Goal: Transaction & Acquisition: Obtain resource

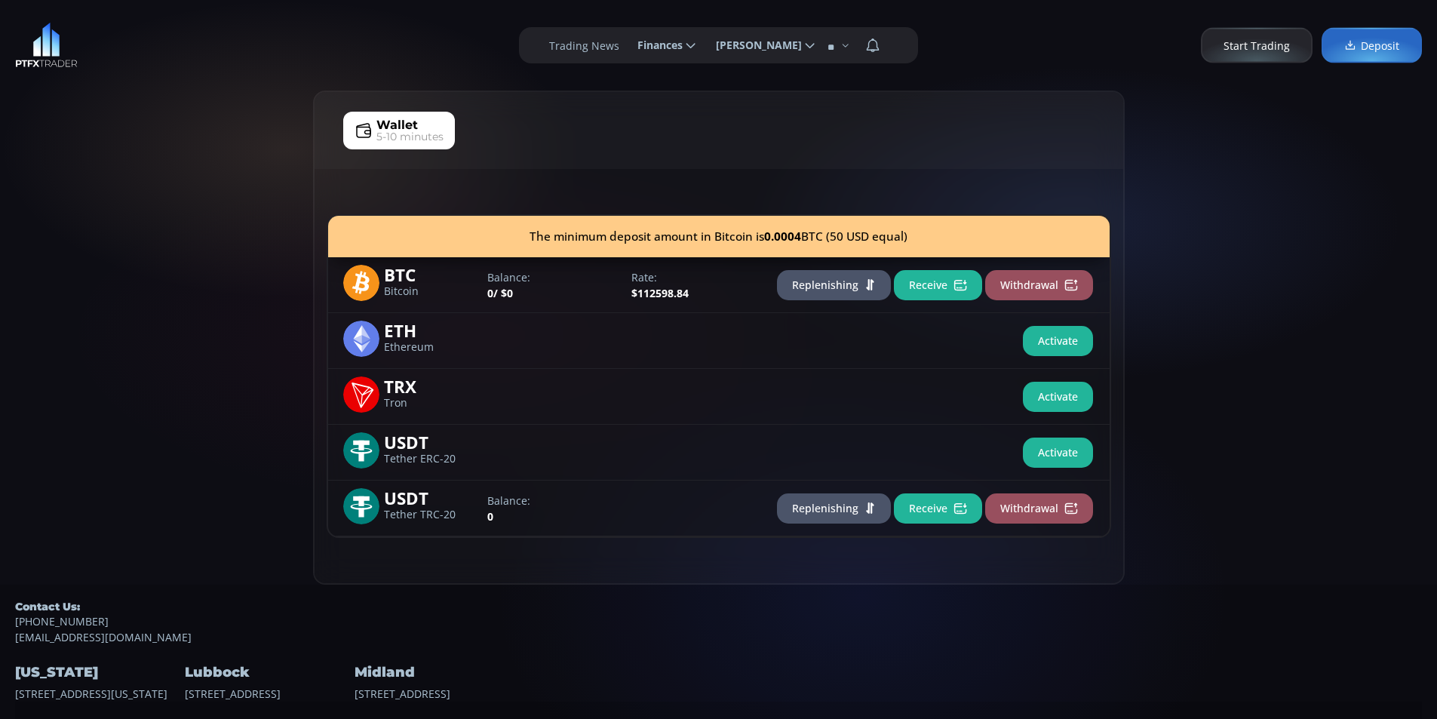
click at [324, 328] on div "The minimum deposit amount in Bitcoin is 0.0004 BTC (50 USD equal) BTC Bitcoin …" at bounding box center [718, 376] width 808 height 414
click at [345, 221] on div "The minimum deposit amount in Bitcoin is 0.0004 BTC (50 USD equal)" at bounding box center [718, 236] width 781 height 41
drag, startPoint x: 167, startPoint y: 167, endPoint x: 235, endPoint y: 111, distance: 88.4
click at [167, 162] on div "Wallet 5-10 minutes The minimum deposit amount in Bitcoin is 0.0004 BTC (50 USD…" at bounding box center [718, 338] width 1437 height 494
click at [245, 93] on div "Wallet 5-10 minutes The minimum deposit amount in Bitcoin is 0.0004 BTC (50 USD…" at bounding box center [718, 338] width 1437 height 494
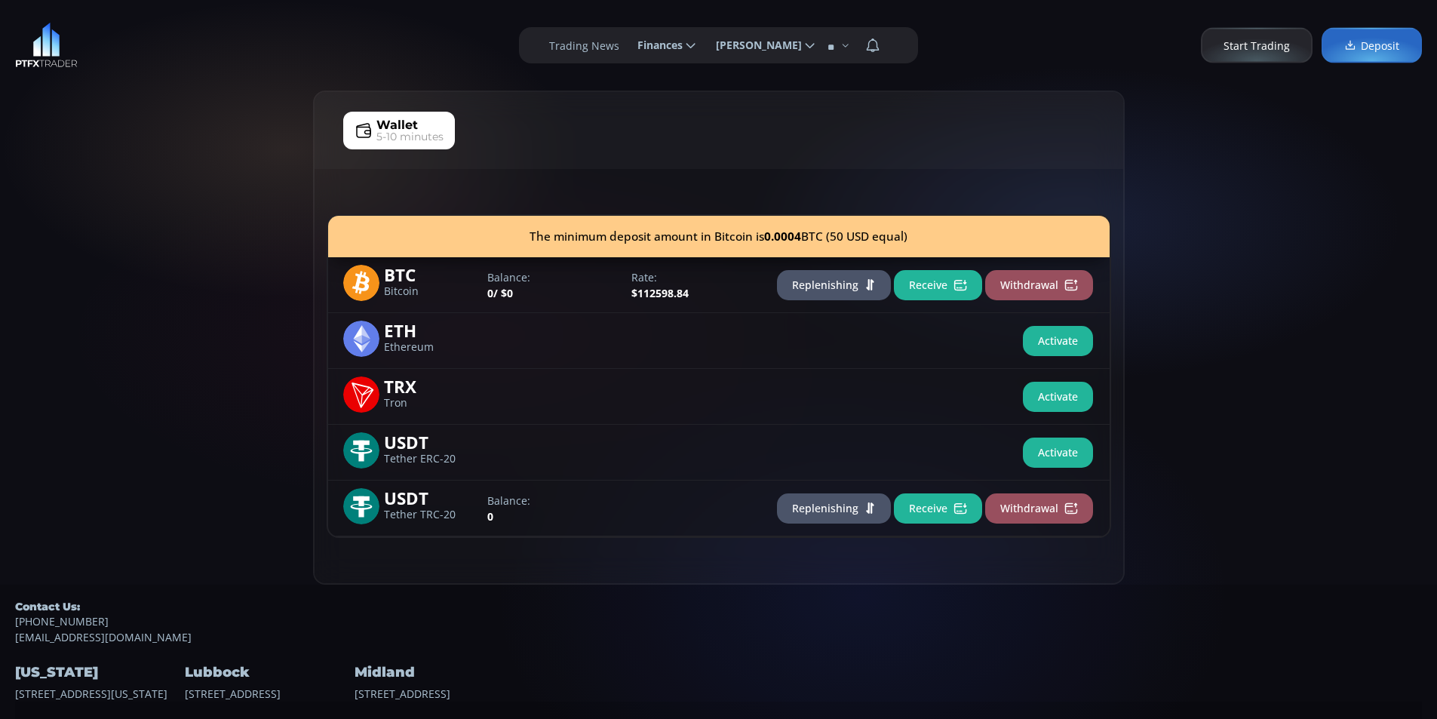
click at [115, 121] on div "Wallet 5-10 minutes The minimum deposit amount in Bitcoin is 0.0004 BTC (50 USD…" at bounding box center [718, 338] width 1437 height 494
click at [190, 78] on div "**********" at bounding box center [718, 45] width 1437 height 91
drag, startPoint x: 97, startPoint y: 275, endPoint x: 125, endPoint y: 212, distance: 69.2
click at [101, 254] on div "Wallet 5-10 minutes The minimum deposit amount in Bitcoin is 0.0004 BTC (50 USD…" at bounding box center [718, 338] width 1437 height 494
click at [243, 120] on div "Wallet 5-10 minutes The minimum deposit amount in Bitcoin is 0.0004 BTC (50 USD…" at bounding box center [718, 338] width 1437 height 494
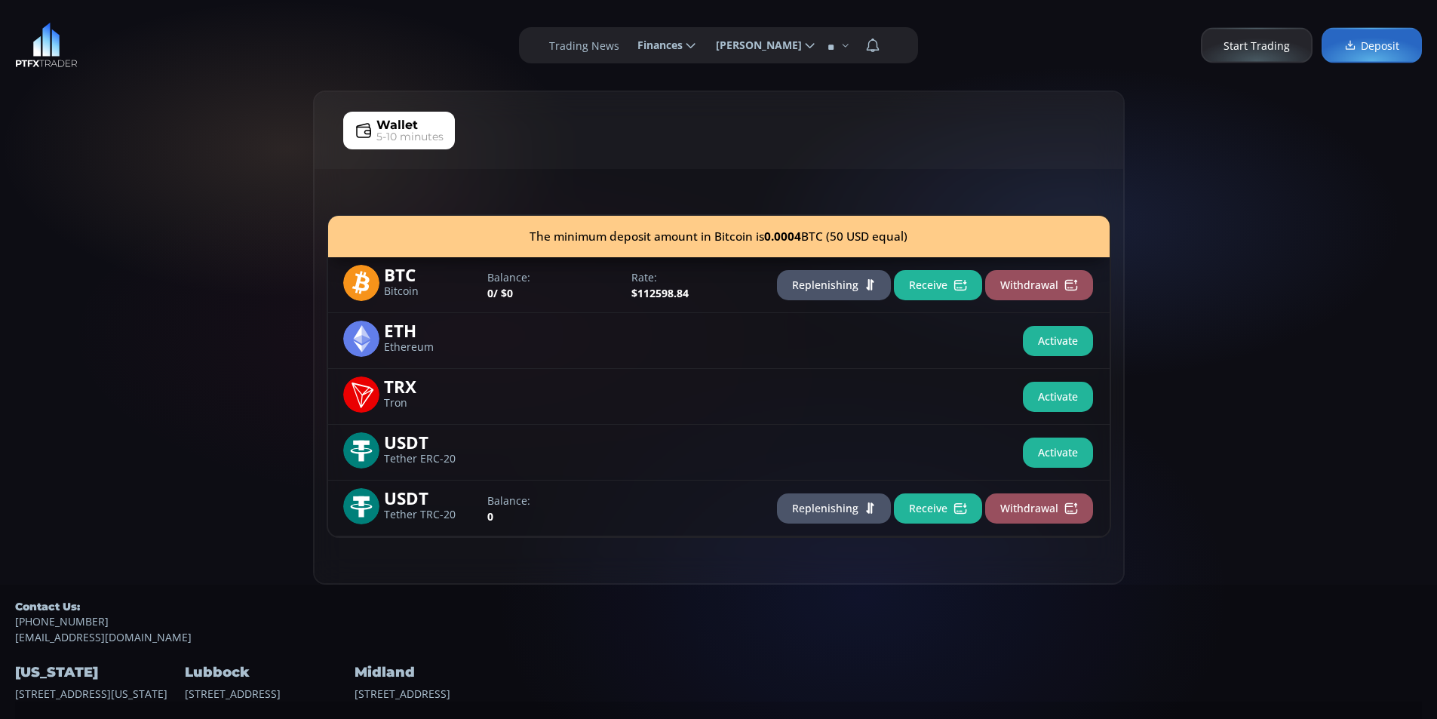
drag, startPoint x: 98, startPoint y: 264, endPoint x: 195, endPoint y: 82, distance: 205.8
click at [114, 221] on div "Wallet 5-10 minutes The minimum deposit amount in Bitcoin is 0.0004 BTC (50 USD…" at bounding box center [718, 338] width 1437 height 494
click at [213, 23] on div "**********" at bounding box center [718, 45] width 1437 height 91
click at [839, 499] on button "Replenishing" at bounding box center [834, 508] width 114 height 30
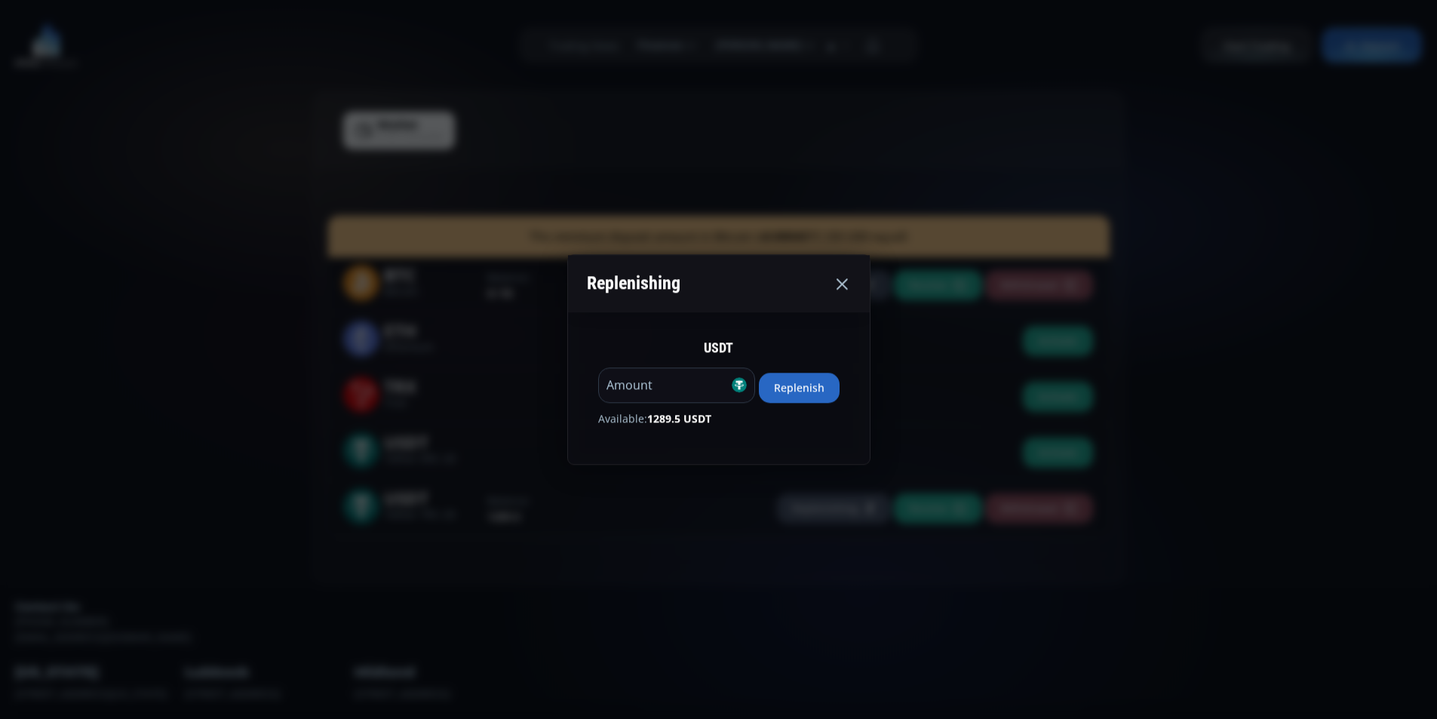
click at [825, 384] on button "Replenish" at bounding box center [799, 388] width 81 height 30
click at [88, 306] on div "Replenishing USDT ****** Amount Replenish Available: 0 USDT" at bounding box center [718, 359] width 1437 height 719
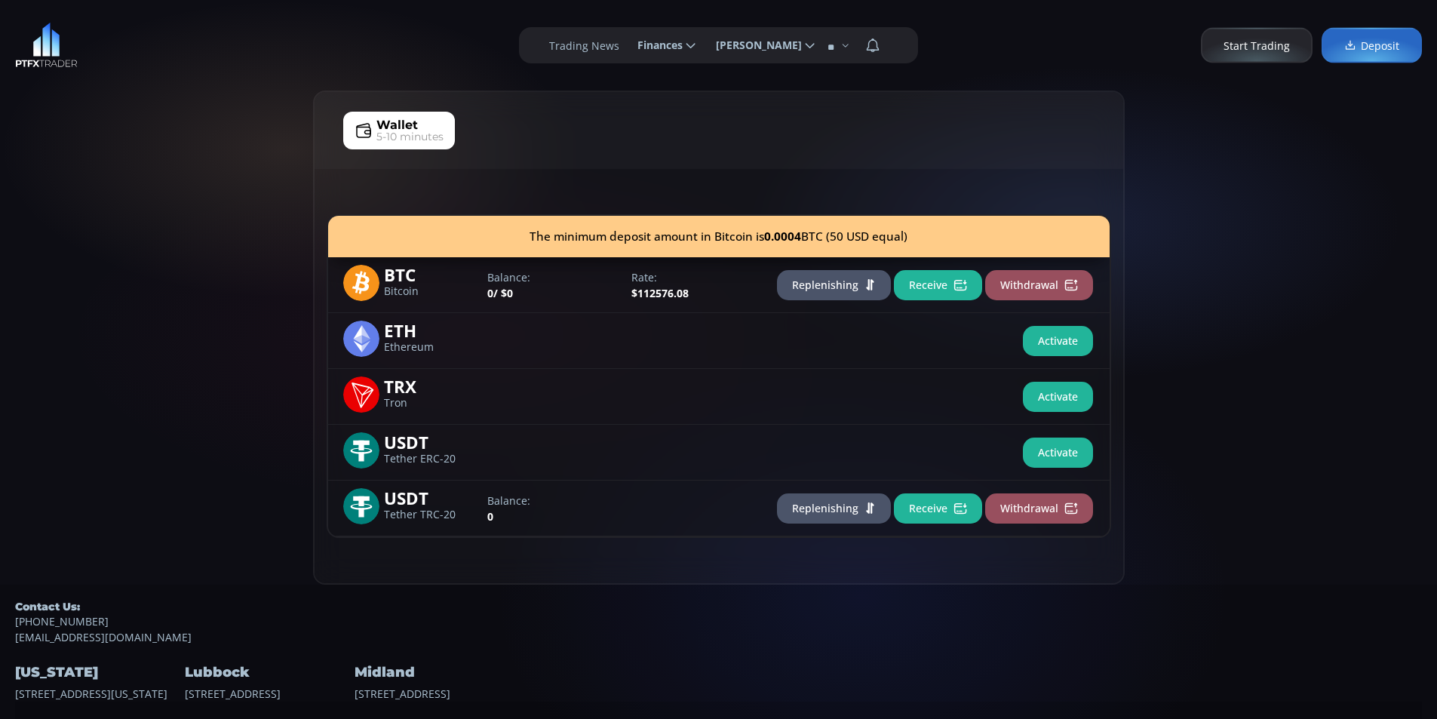
click at [152, 257] on div "Wallet 5-10 minutes The minimum deposit amount in Bitcoin is 0.0004 BTC (50 USD…" at bounding box center [718, 338] width 1437 height 494
click at [94, 255] on div "Wallet 5-10 minutes The minimum deposit amount in Bitcoin is 0.0004 BTC (50 USD…" at bounding box center [718, 338] width 1437 height 494
click at [155, 231] on div "Wallet 5-10 minutes The minimum deposit amount in Bitcoin is 0.0004 BTC (50 USD…" at bounding box center [718, 338] width 1437 height 494
click at [83, 247] on div "Wallet 5-10 minutes The minimum deposit amount in Bitcoin is 0.0004 BTC (50 USD…" at bounding box center [718, 338] width 1437 height 494
